Goal: Task Accomplishment & Management: Complete application form

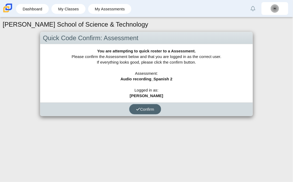
click at [143, 106] on button "Confirm" at bounding box center [145, 109] width 32 height 10
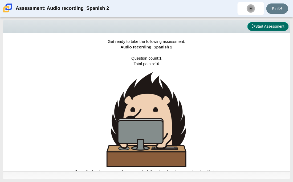
click at [251, 29] on button "Start Assessment" at bounding box center [268, 26] width 41 height 9
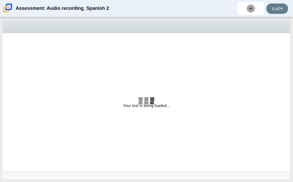
select select "629d6dd1-9675-4bc8-a65d-04cc20bcab32"
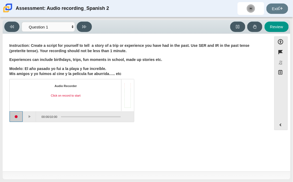
click at [14, 115] on button "Start recording" at bounding box center [16, 116] width 13 height 11
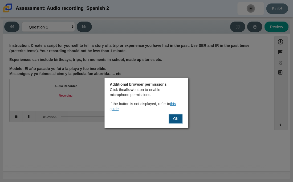
click at [179, 122] on button "OK" at bounding box center [176, 119] width 14 height 10
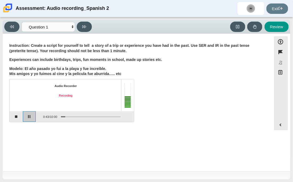
click at [26, 118] on button "Pause" at bounding box center [29, 116] width 13 height 11
click at [16, 118] on button "Stop recording" at bounding box center [16, 116] width 13 height 11
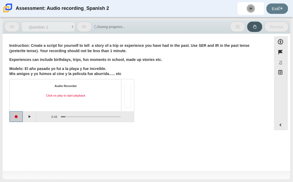
click at [17, 116] on button "Start recording" at bounding box center [16, 116] width 13 height 11
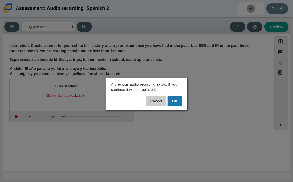
click at [157, 102] on button "Cancel" at bounding box center [156, 101] width 21 height 10
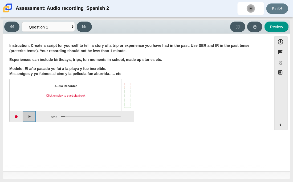
click at [25, 115] on button "Play" at bounding box center [29, 116] width 13 height 11
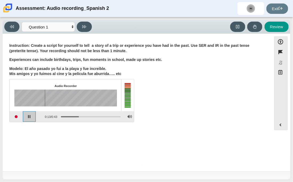
click at [26, 116] on button "Pause playback" at bounding box center [29, 116] width 13 height 11
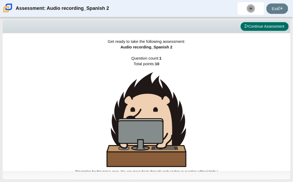
click at [256, 28] on button "Continue Assessment" at bounding box center [265, 26] width 48 height 9
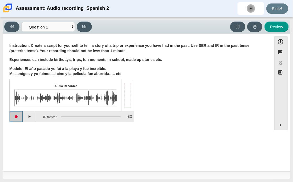
click at [15, 118] on button "Start recording" at bounding box center [16, 116] width 13 height 11
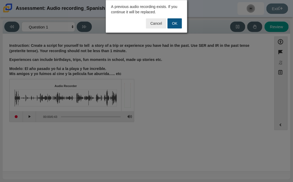
click at [172, 24] on button "OK" at bounding box center [175, 23] width 14 height 10
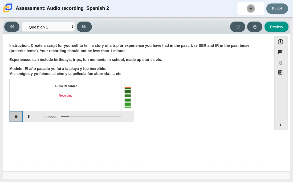
click at [15, 117] on button "Stop recording" at bounding box center [16, 116] width 13 height 11
click at [82, 29] on button at bounding box center [84, 27] width 15 height 10
select select "review"
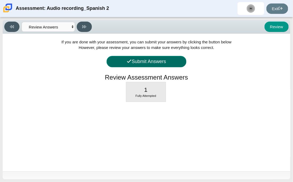
click at [115, 60] on button "Submit Answers" at bounding box center [147, 61] width 80 height 11
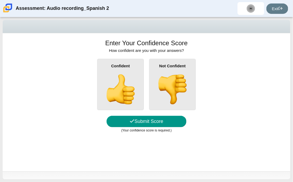
click at [119, 83] on img at bounding box center [120, 89] width 30 height 30
click at [0, 0] on input "Confident" at bounding box center [0, 0] width 0 height 0
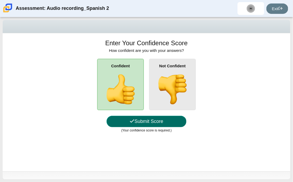
click at [122, 125] on button "Submit Score" at bounding box center [147, 121] width 80 height 11
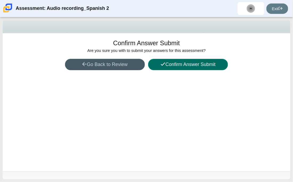
click at [206, 65] on button "Confirm Answer Submit" at bounding box center [188, 64] width 80 height 11
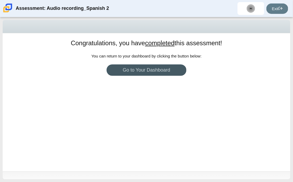
click at [112, 63] on div "Congratulations, you have completed this assessment! You can return to your das…" at bounding box center [147, 102] width 288 height 138
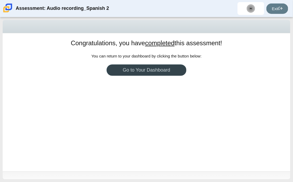
click at [115, 68] on link "Go to Your Dashboard" at bounding box center [147, 70] width 80 height 11
